Goal: Find contact information: Find contact information

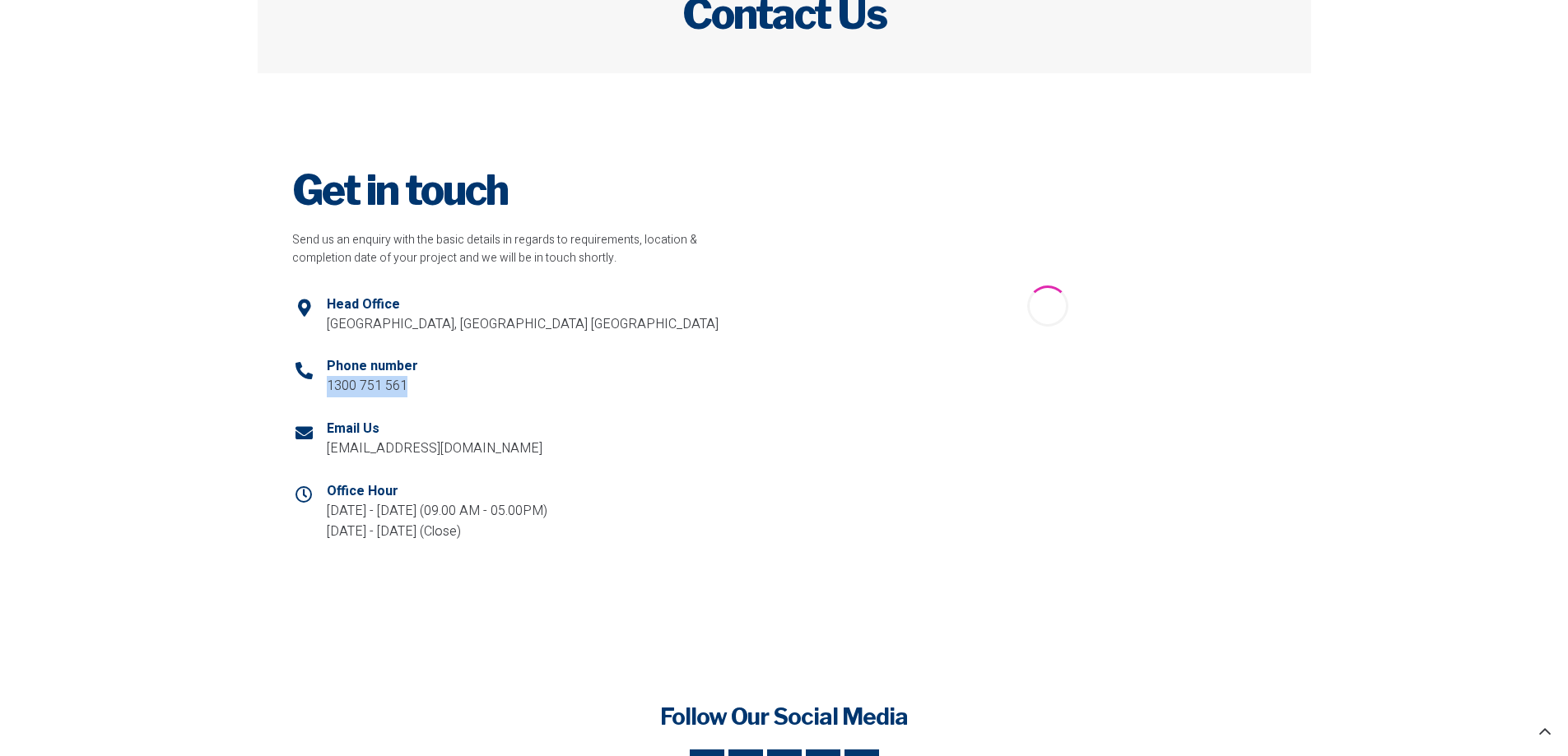
drag, startPoint x: 403, startPoint y: 383, endPoint x: 329, endPoint y: 381, distance: 74.0
click at [329, 381] on p "1300 751 561" at bounding box center [372, 386] width 92 height 21
copy p "1300 751 561"
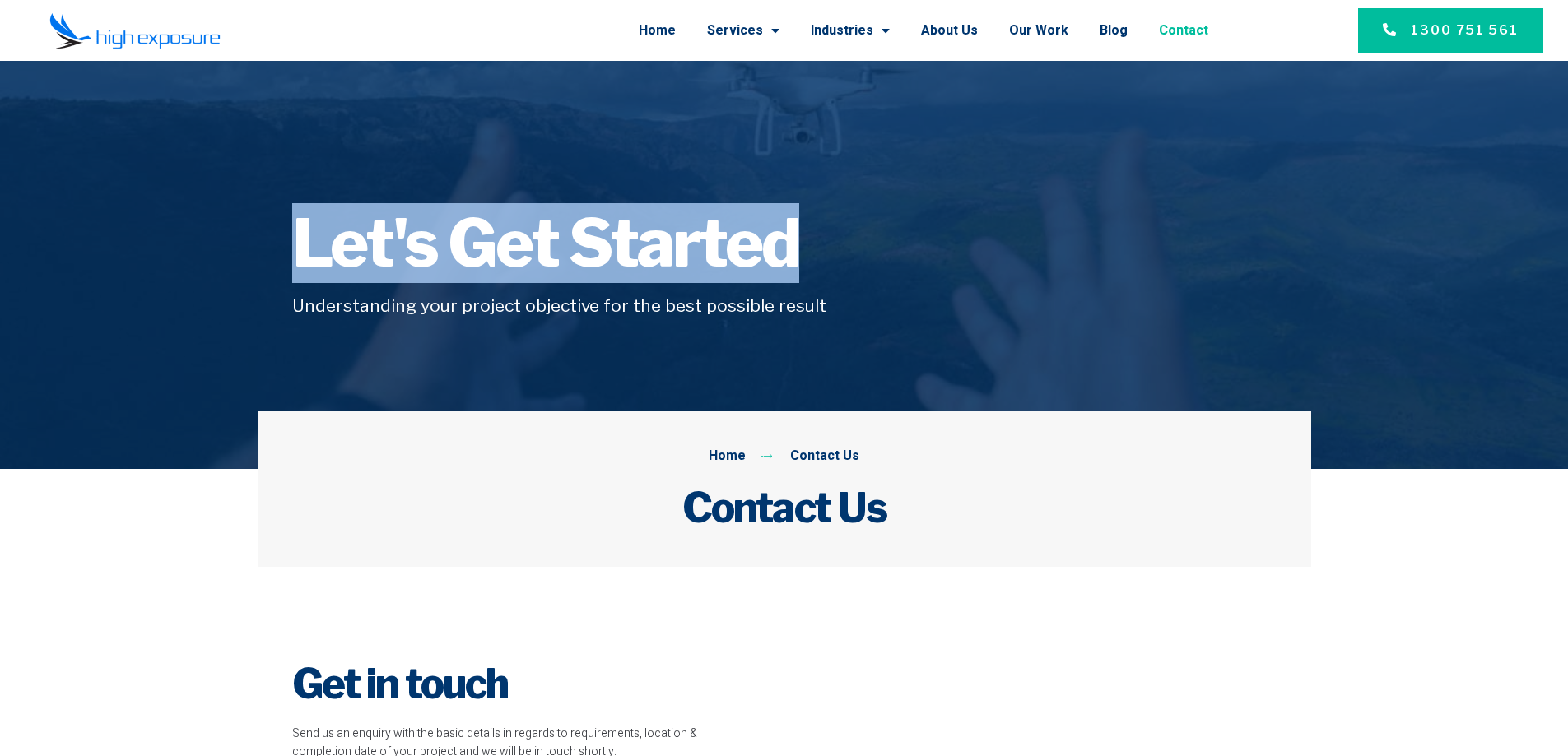
drag, startPoint x: 807, startPoint y: 253, endPoint x: 286, endPoint y: 270, distance: 521.3
click at [286, 270] on div "Let's Get Started Understanding your project objective for the best possible re…" at bounding box center [784, 265] width 1053 height 178
